Goal: Book appointment/travel/reservation

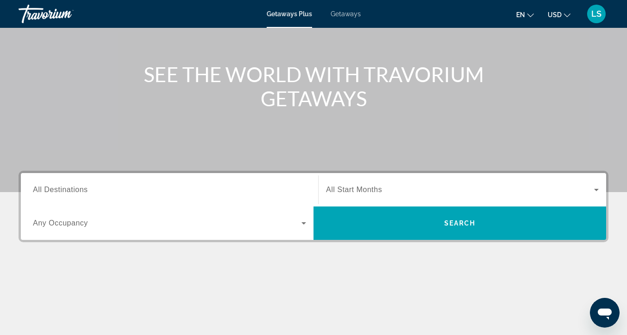
scroll to position [102, 0]
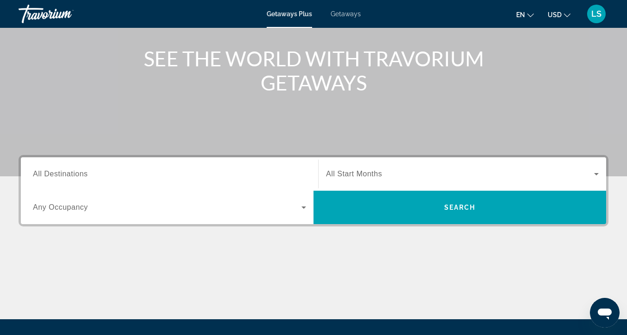
click at [87, 177] on span "All Destinations" at bounding box center [60, 174] width 55 height 8
click at [87, 177] on input "Destination All Destinations" at bounding box center [169, 174] width 273 height 11
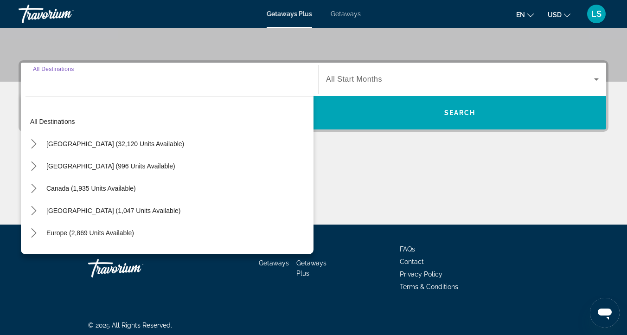
scroll to position [200, 0]
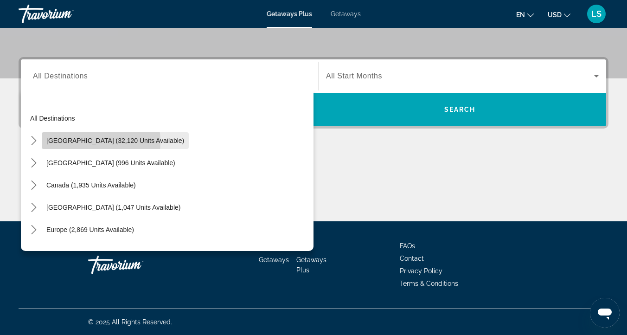
click at [78, 142] on span "[GEOGRAPHIC_DATA] (32,120 units available)" at bounding box center [115, 140] width 138 height 7
type input "**********"
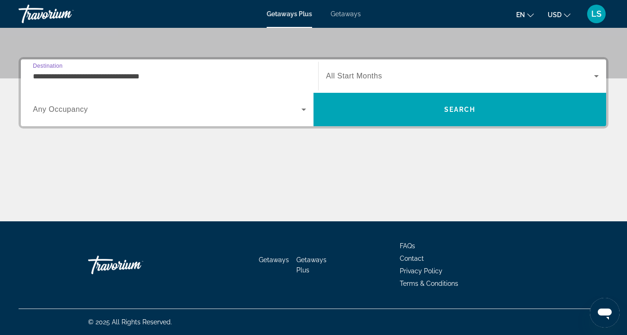
click at [70, 114] on span "Search widget" at bounding box center [167, 109] width 269 height 11
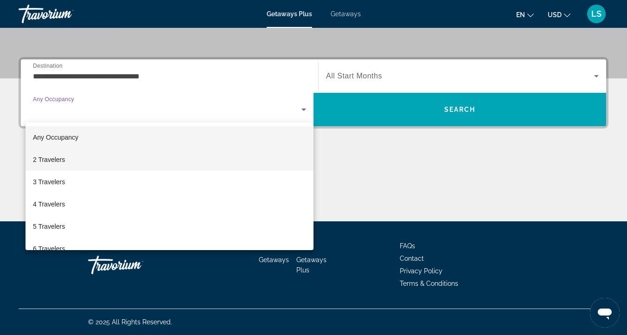
click at [64, 157] on span "2 Travelers" at bounding box center [49, 159] width 32 height 11
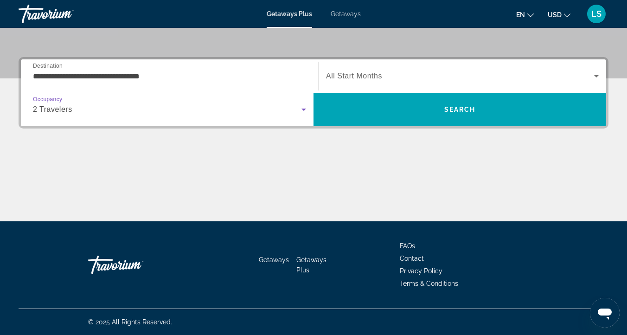
click at [364, 77] on span "All Start Months" at bounding box center [354, 76] width 56 height 8
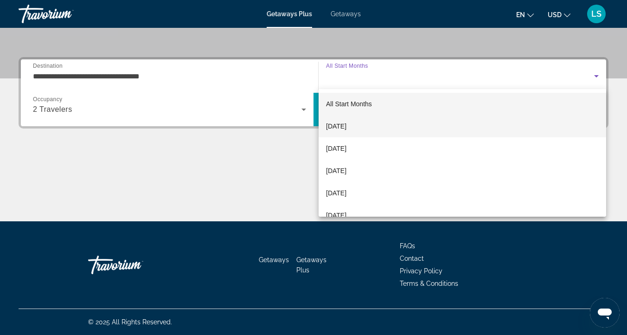
click at [347, 124] on span "[DATE]" at bounding box center [336, 126] width 20 height 11
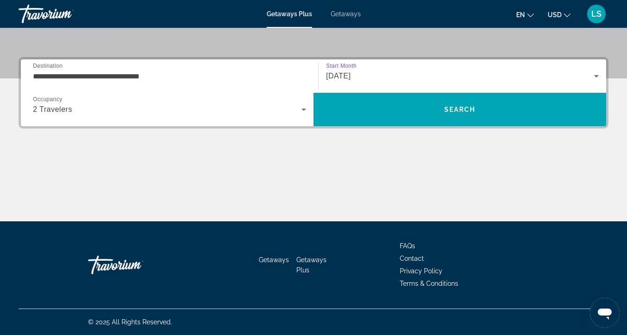
click at [359, 124] on span "Search" at bounding box center [460, 109] width 293 height 33
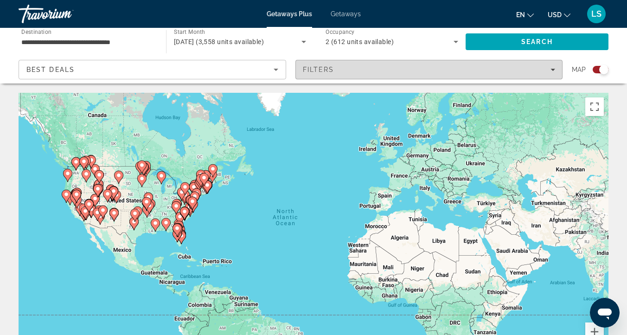
click at [337, 74] on span "Filters" at bounding box center [429, 69] width 267 height 22
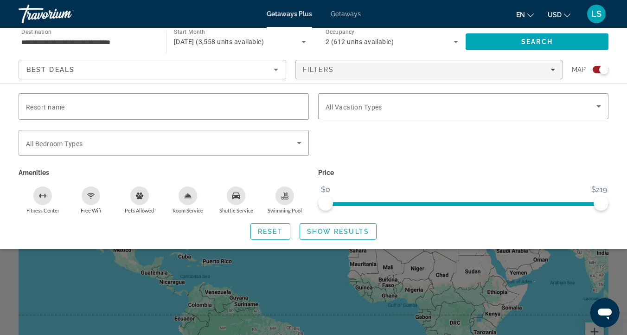
click at [131, 279] on div "Search widget" at bounding box center [313, 237] width 627 height 196
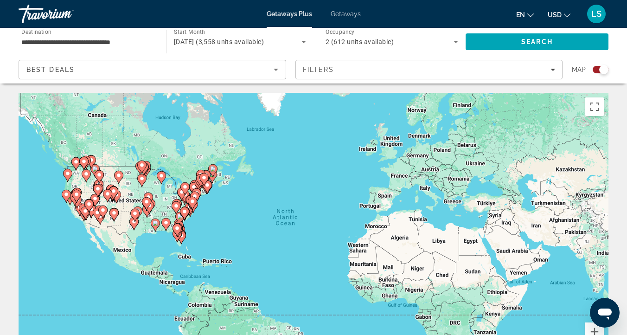
click at [271, 69] on icon "Sort by" at bounding box center [275, 69] width 11 height 11
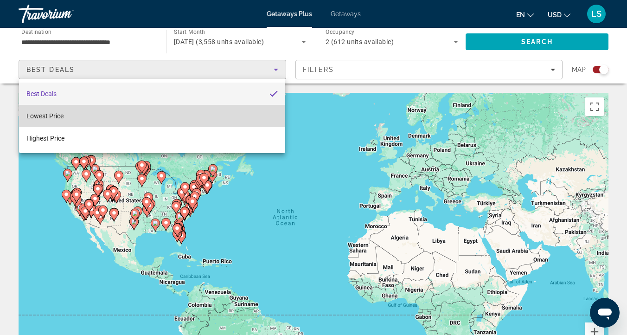
click at [210, 118] on mat-option "Lowest Price" at bounding box center [152, 116] width 266 height 22
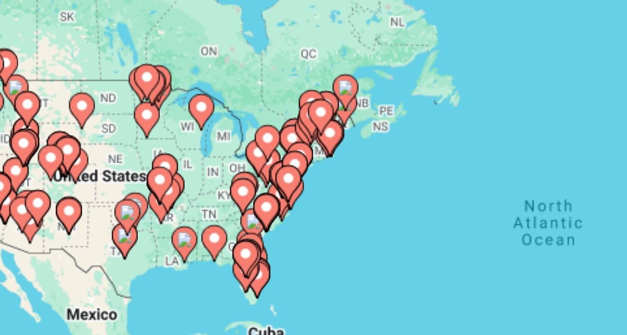
drag, startPoint x: 179, startPoint y: 221, endPoint x: 252, endPoint y: 195, distance: 77.9
click at [249, 197] on icon "Main content" at bounding box center [244, 203] width 8 height 12
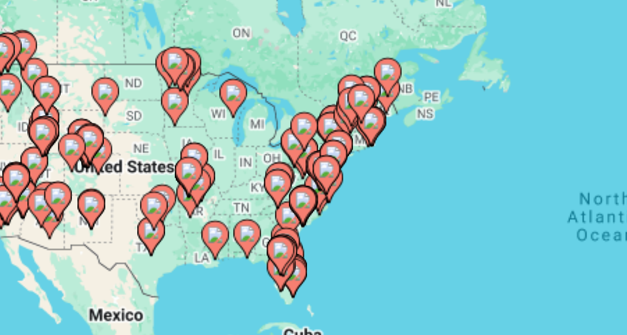
click at [232, 168] on div "To activate drag with keyboard, press Alt + Enter. Once in keyboard drag state,…" at bounding box center [314, 232] width 590 height 278
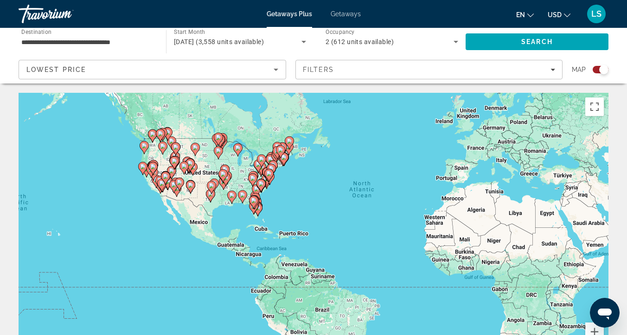
click at [227, 167] on image "Main content" at bounding box center [225, 170] width 6 height 6
